Goal: Navigation & Orientation: Find specific page/section

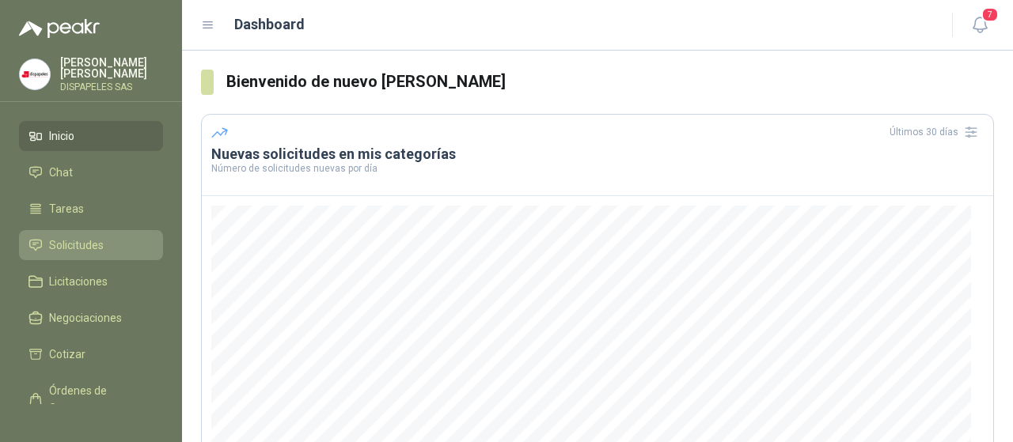
click at [73, 252] on span "Solicitudes" at bounding box center [76, 245] width 55 height 17
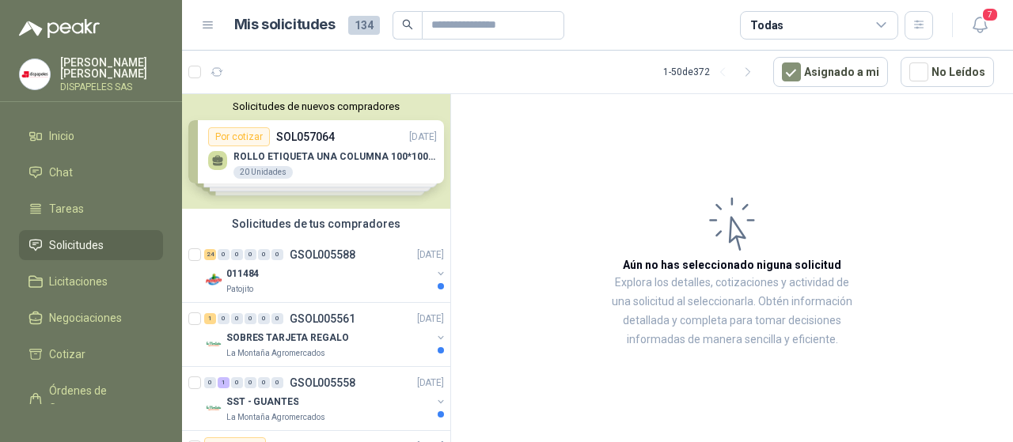
click at [325, 149] on div "Solicitudes de nuevos compradores Por cotizar SOL057064 [DATE] ROLLO ETIQUETA U…" at bounding box center [316, 151] width 268 height 115
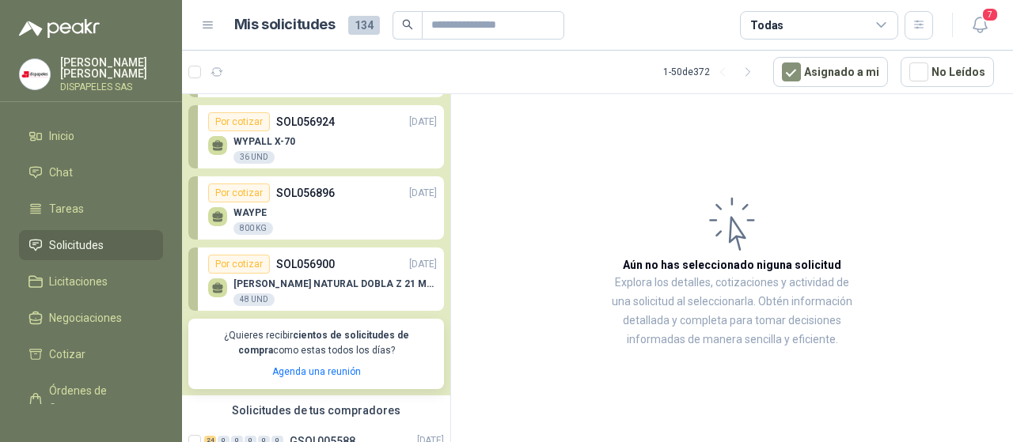
scroll to position [43, 0]
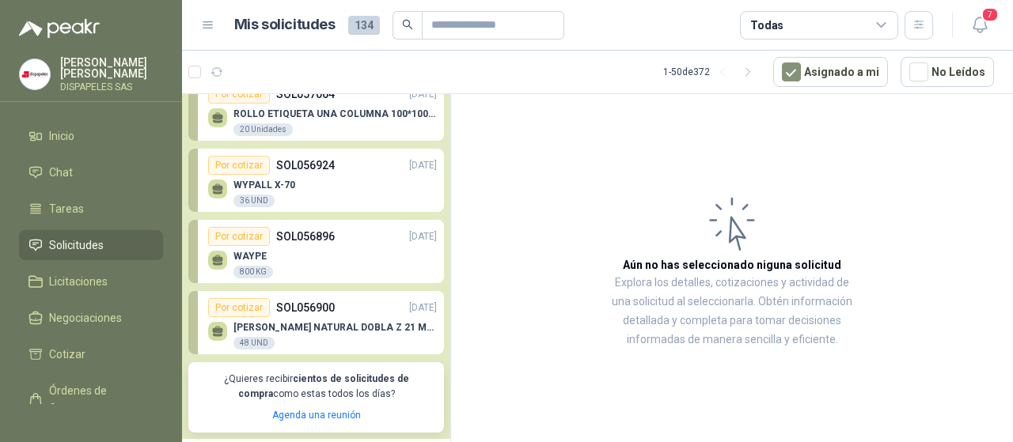
click at [303, 162] on p "SOL056924" at bounding box center [305, 165] width 59 height 17
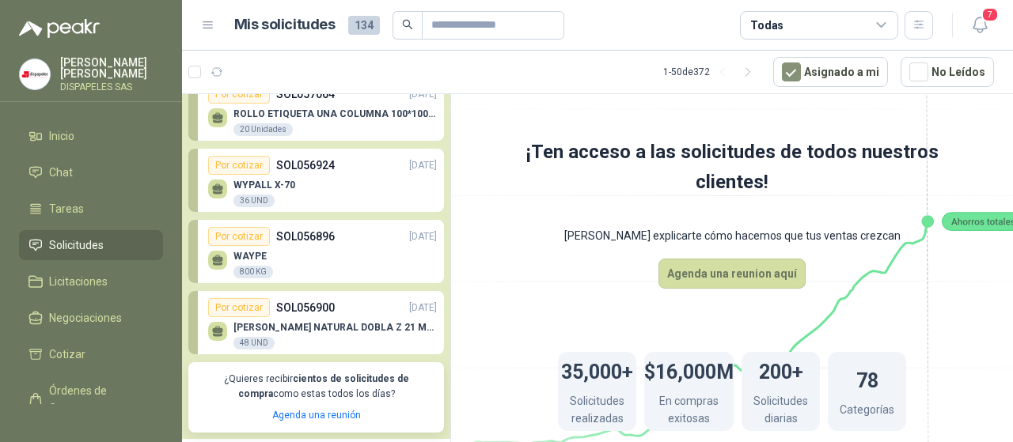
click at [246, 167] on div "Por cotizar" at bounding box center [239, 165] width 62 height 19
click at [248, 189] on p "WYPALL X-70" at bounding box center [264, 185] width 62 height 11
click at [225, 184] on div at bounding box center [217, 189] width 19 height 19
click at [242, 165] on div "Por cotizar" at bounding box center [239, 165] width 62 height 19
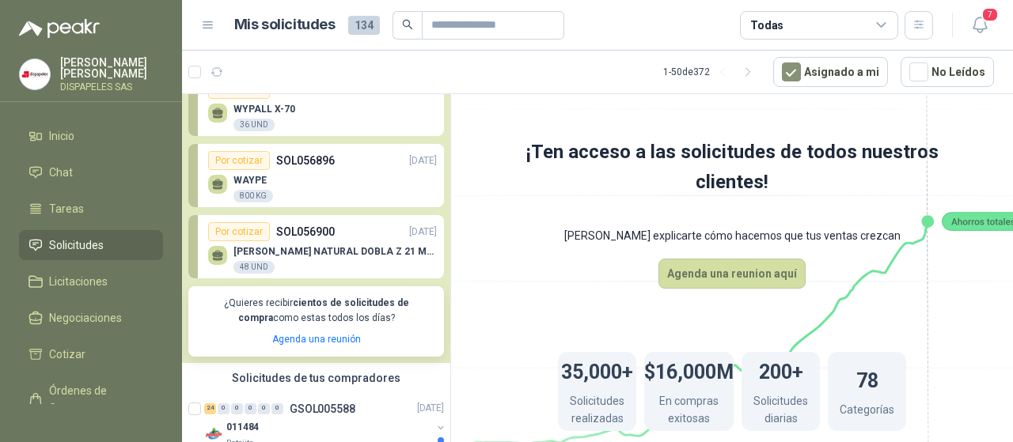
scroll to position [81, 0]
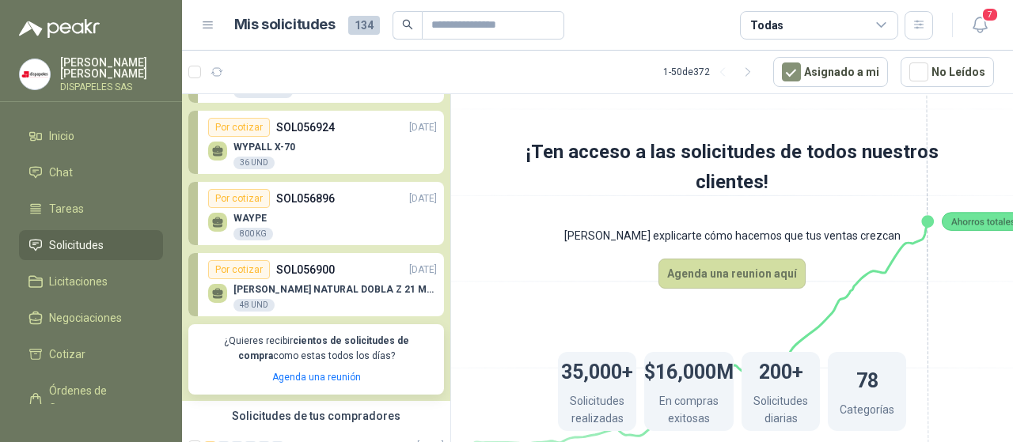
click at [271, 281] on div "[PERSON_NAME] NATURAL DOBLA Z 21 MULTIFO 48 UND" at bounding box center [322, 295] width 229 height 33
click at [235, 272] on div "Por cotizar" at bounding box center [239, 269] width 62 height 19
click at [66, 279] on span "Licitaciones" at bounding box center [78, 281] width 59 height 17
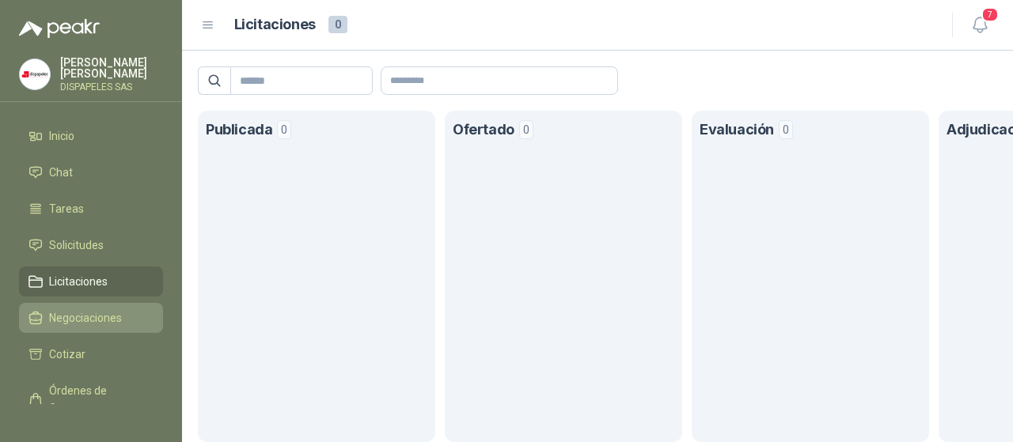
click at [63, 324] on span "Negociaciones" at bounding box center [85, 317] width 73 height 17
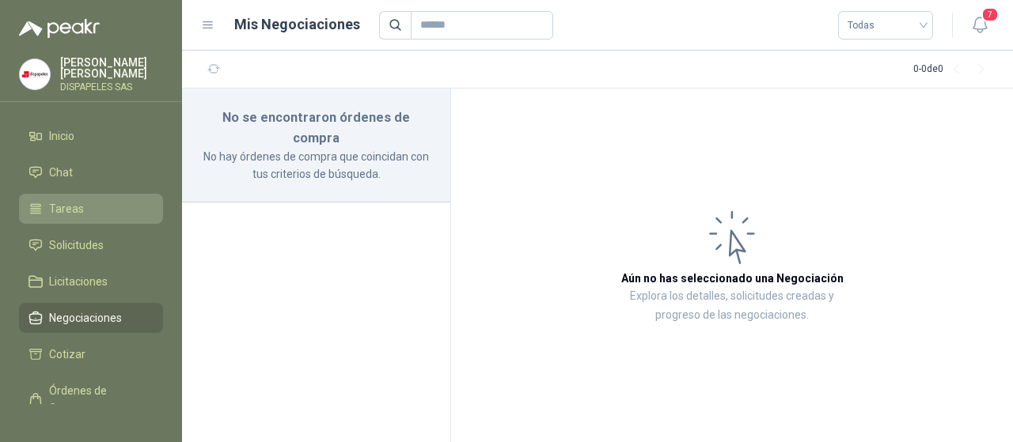
click at [64, 216] on span "Tareas" at bounding box center [66, 208] width 35 height 17
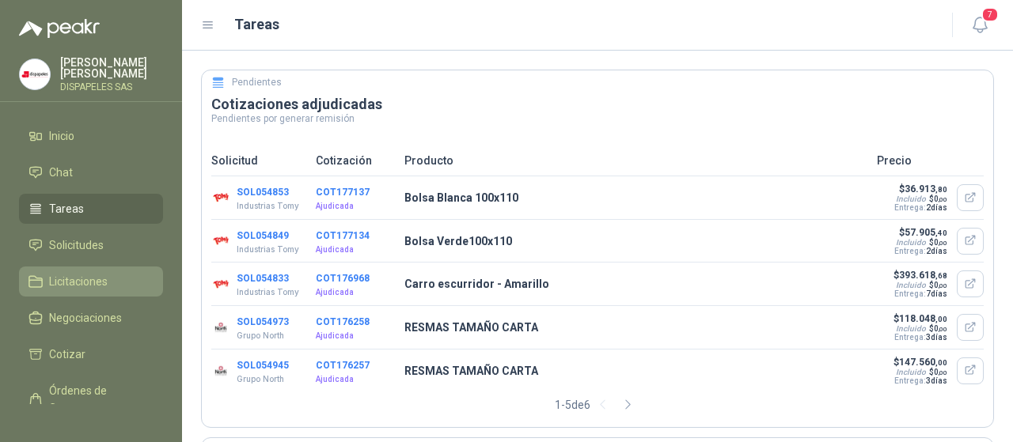
click at [63, 277] on span "Licitaciones" at bounding box center [78, 281] width 59 height 17
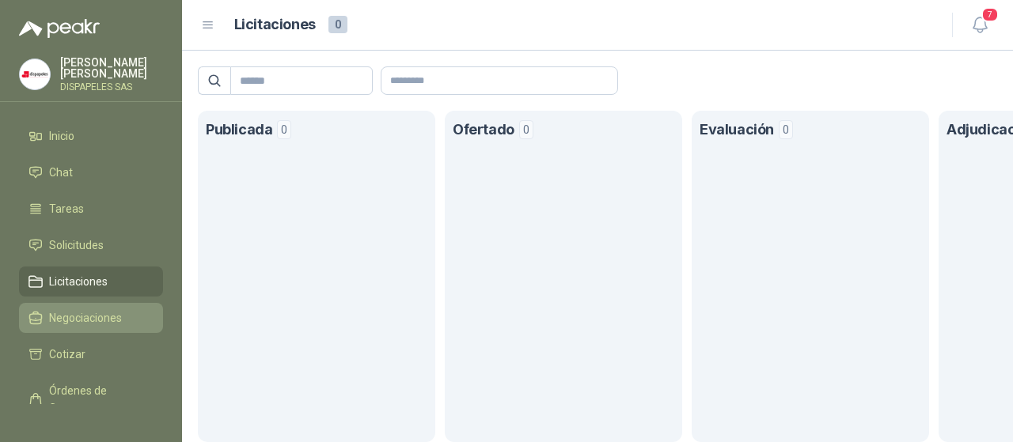
click at [55, 330] on link "Negociaciones" at bounding box center [91, 318] width 144 height 30
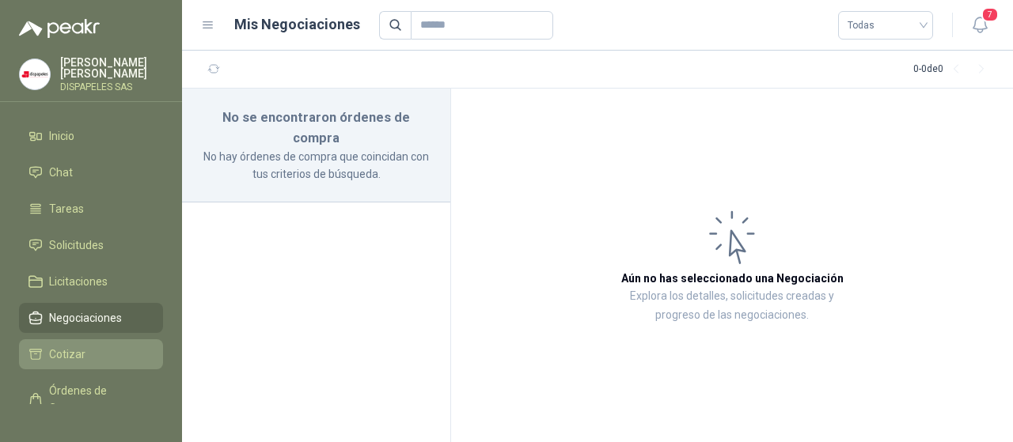
click at [60, 361] on span "Cotizar" at bounding box center [67, 354] width 36 height 17
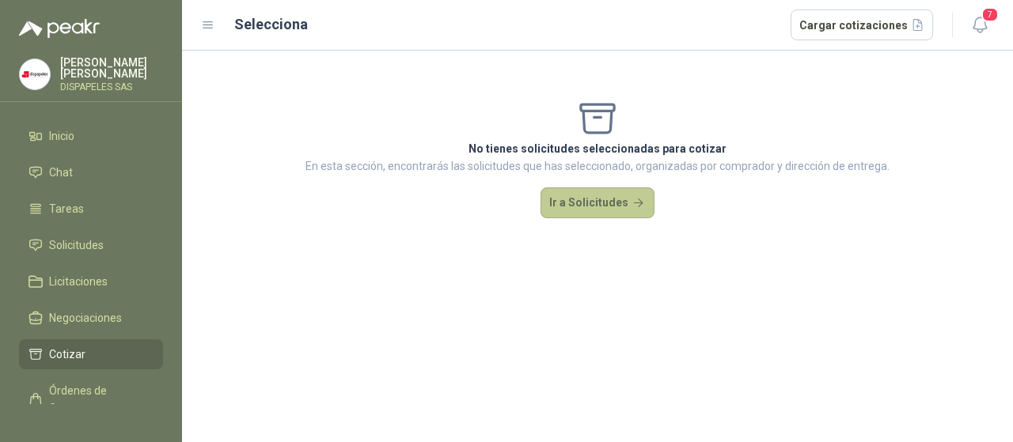
click at [573, 202] on button "Ir a Solicitudes" at bounding box center [598, 204] width 114 height 32
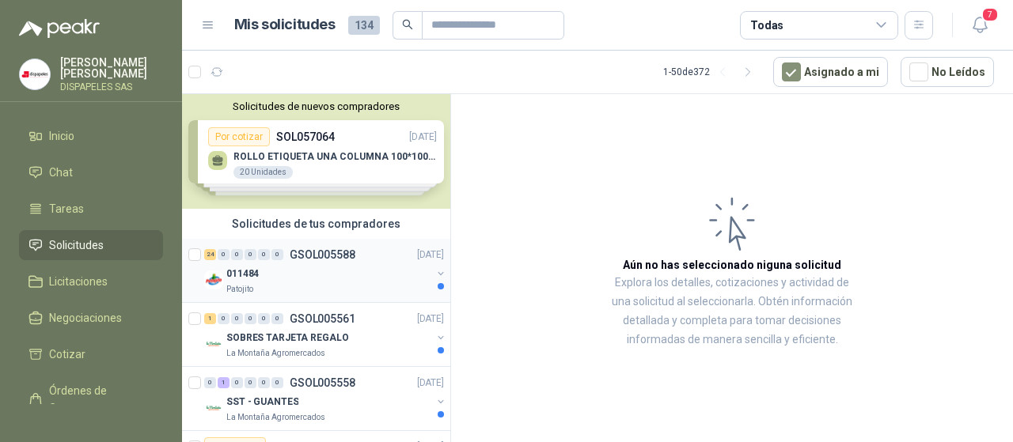
click at [214, 281] on img at bounding box center [213, 280] width 19 height 19
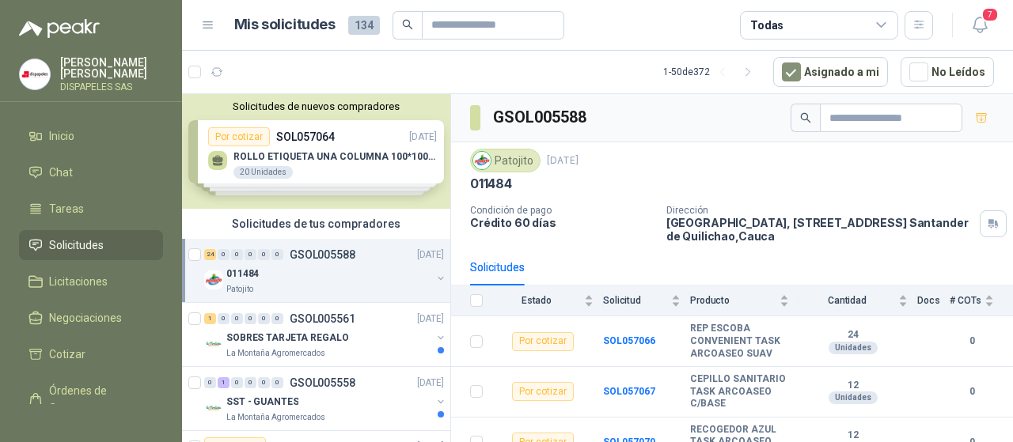
click at [282, 164] on div "Solicitudes de nuevos compradores Por cotizar SOL057064 [DATE] ROLLO ETIQUETA U…" at bounding box center [316, 151] width 268 height 115
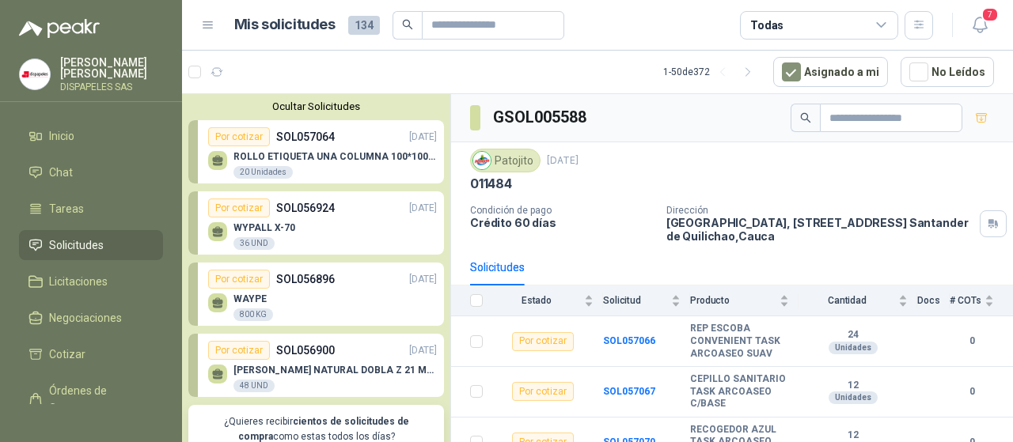
click at [247, 113] on div "Ocultar Solicitudes Por cotizar SOL057064 [DATE] ROLLO ETIQUETA UNA COLUMNA 100…" at bounding box center [316, 288] width 268 height 388
drag, startPoint x: 326, startPoint y: 67, endPoint x: 326, endPoint y: 83, distance: 15.8
click at [326, 83] on article "1 - 50 de 372 Asignado a mi No Leídos" at bounding box center [597, 72] width 831 height 43
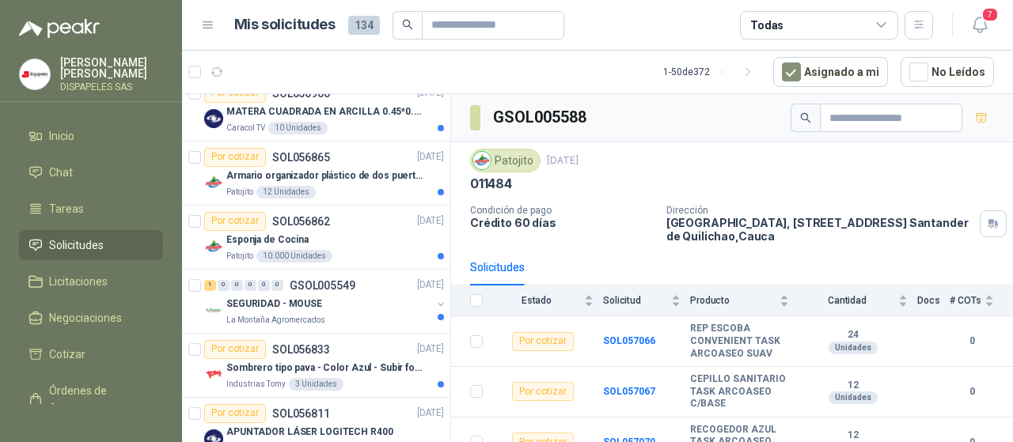
scroll to position [649, 0]
